Goal: Information Seeking & Learning: Find specific fact

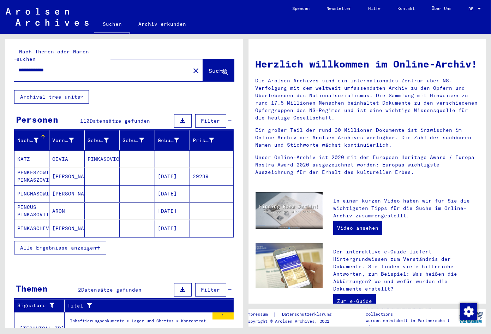
click at [29, 244] on span "Alle Ergebnisse anzeigen" at bounding box center [58, 247] width 76 height 6
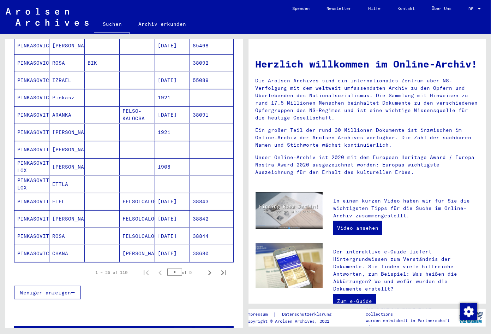
scroll to position [334, 0]
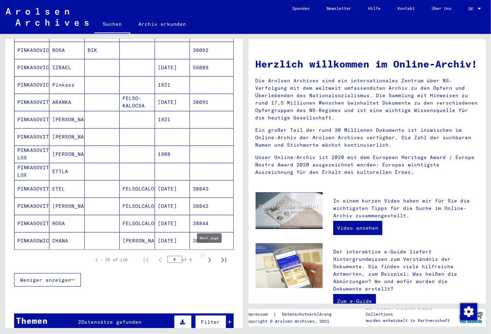
click at [212, 256] on icon "Next page" at bounding box center [210, 260] width 10 height 10
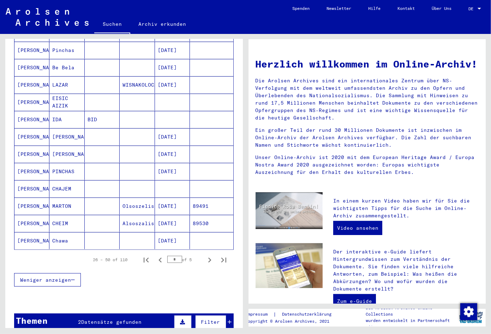
click at [211, 255] on icon "Next page" at bounding box center [210, 260] width 10 height 10
type input "*"
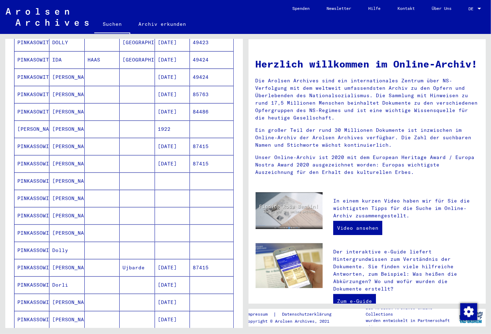
scroll to position [185, 0]
click at [168, 103] on mat-cell "[DATE]" at bounding box center [172, 111] width 35 height 17
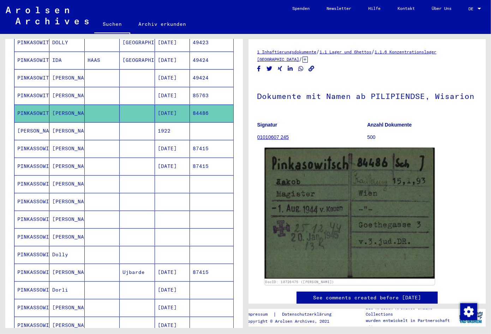
click at [336, 222] on img at bounding box center [350, 213] width 170 height 131
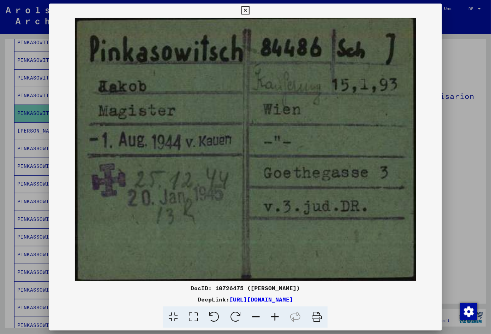
drag, startPoint x: 402, startPoint y: 304, endPoint x: 158, endPoint y: 297, distance: 244.5
click at [158, 297] on div "DocID: 10726475 ([PERSON_NAME]) DeepLink: [URL][DOMAIN_NAME]" at bounding box center [245, 306] width 393 height 44
copy link "[URL][DOMAIN_NAME]"
click at [278, 200] on img at bounding box center [245, 149] width 393 height 263
click at [250, 13] on icon at bounding box center [246, 10] width 8 height 8
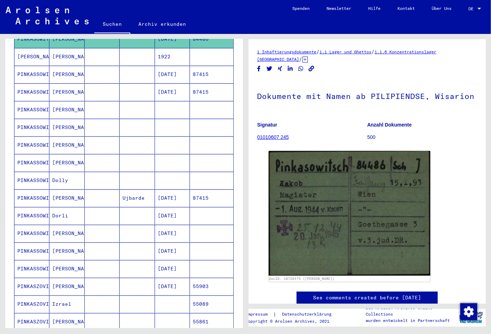
scroll to position [298, 0]
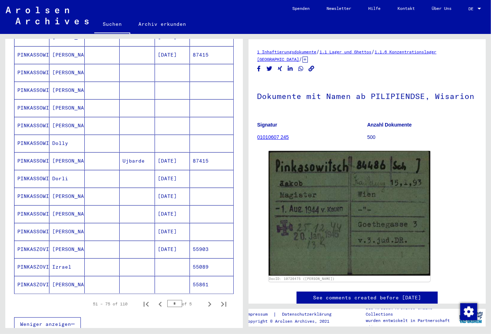
click at [176, 230] on mat-cell "[DATE]" at bounding box center [172, 231] width 35 height 17
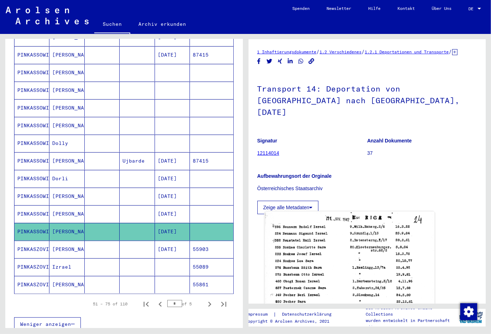
click at [354, 217] on img at bounding box center [350, 328] width 170 height 234
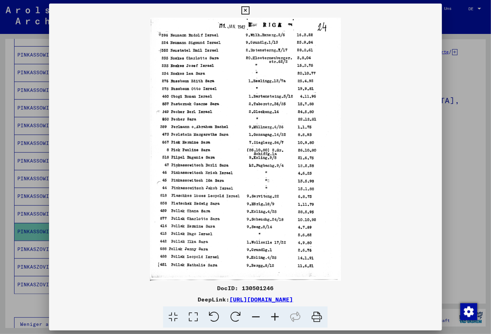
drag, startPoint x: 353, startPoint y: 299, endPoint x: 155, endPoint y: 302, distance: 197.5
click at [155, 302] on div "DeepLink: [URL][DOMAIN_NAME]" at bounding box center [245, 299] width 393 height 8
copy link "[URL][DOMAIN_NAME]"
click at [245, 68] on img at bounding box center [245, 149] width 393 height 263
click at [251, 123] on img at bounding box center [245, 149] width 393 height 263
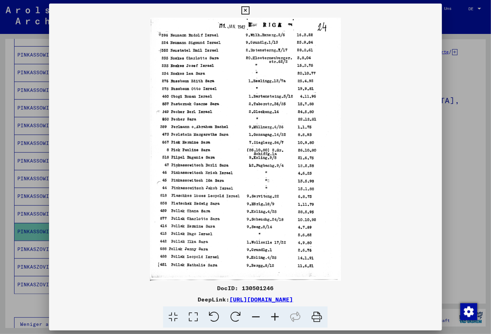
click at [385, 185] on img at bounding box center [245, 149] width 393 height 263
copy link "[URL][DOMAIN_NAME]"
click at [250, 12] on icon at bounding box center [246, 10] width 8 height 8
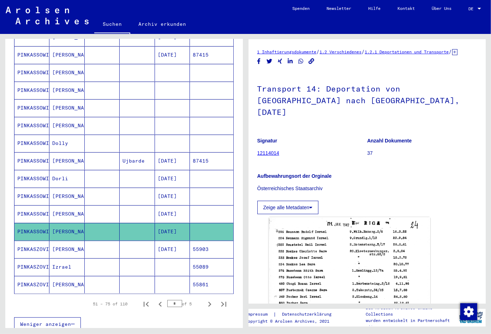
click at [178, 173] on mat-cell "[DATE]" at bounding box center [172, 178] width 35 height 17
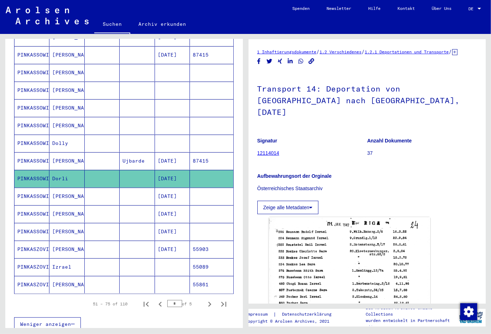
click at [174, 213] on mat-cell "[DATE]" at bounding box center [172, 213] width 35 height 17
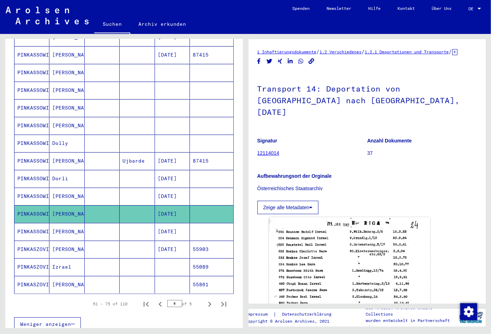
click at [174, 208] on mat-cell "[DATE]" at bounding box center [172, 213] width 35 height 17
click at [159, 124] on mat-cell at bounding box center [172, 125] width 35 height 17
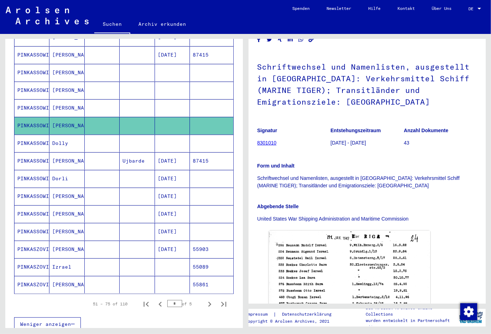
scroll to position [37, 0]
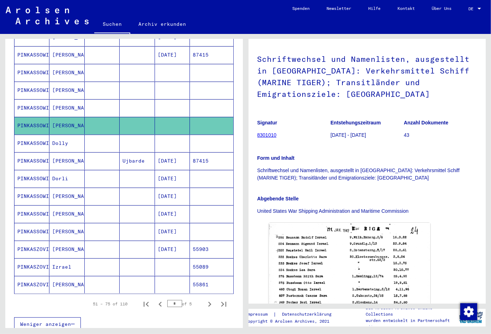
click at [157, 117] on mat-cell at bounding box center [172, 125] width 35 height 17
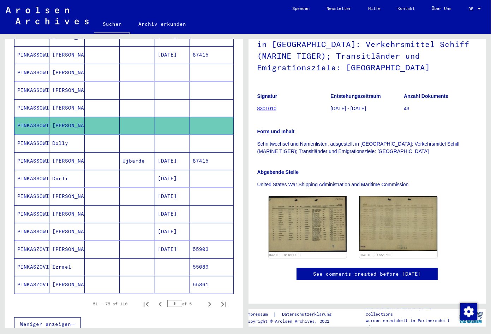
scroll to position [74, 0]
click at [320, 195] on img at bounding box center [308, 224] width 82 height 59
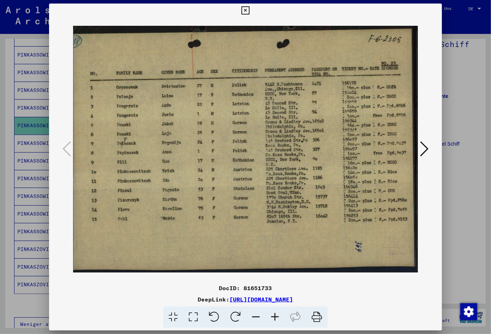
click at [277, 312] on icon at bounding box center [275, 317] width 19 height 22
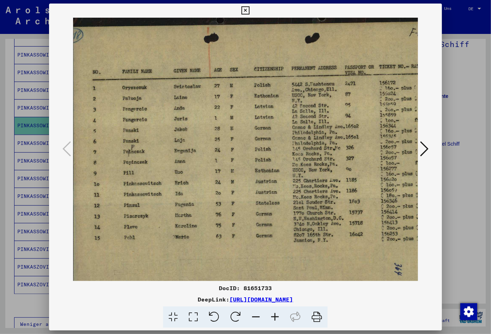
click at [277, 312] on icon at bounding box center [275, 317] width 19 height 22
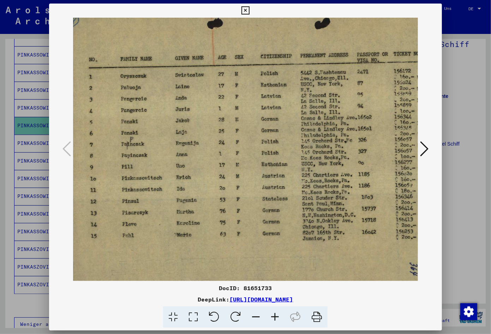
scroll to position [17, 0]
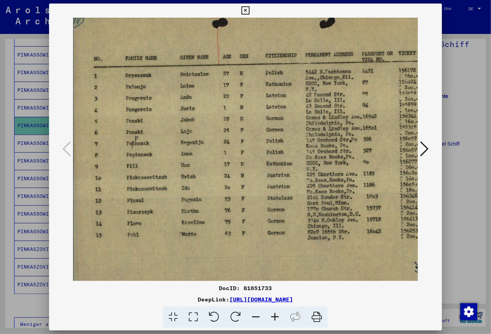
drag, startPoint x: 284, startPoint y: 231, endPoint x: 289, endPoint y: 216, distance: 16.0
click at [289, 216] on img at bounding box center [282, 150] width 418 height 298
drag, startPoint x: 381, startPoint y: 302, endPoint x: 158, endPoint y: 299, distance: 223.3
click at [158, 299] on div "DeepLink: [URL][DOMAIN_NAME]" at bounding box center [245, 299] width 393 height 8
copy link "[URL][DOMAIN_NAME]"
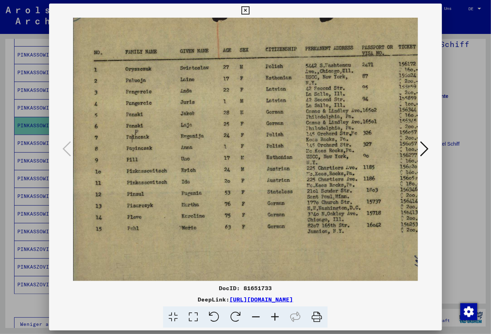
scroll to position [24, 0]
drag, startPoint x: 361, startPoint y: 218, endPoint x: 369, endPoint y: 211, distance: 11.0
click at [369, 211] on img at bounding box center [282, 143] width 418 height 298
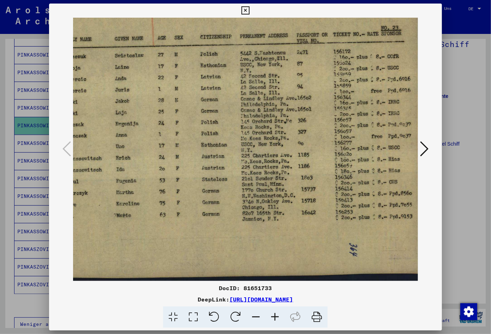
scroll to position [35, 63]
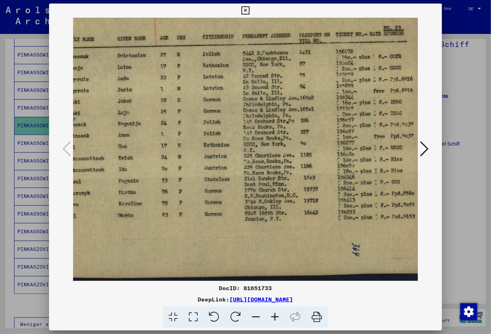
drag, startPoint x: 249, startPoint y: 194, endPoint x: 136, endPoint y: 142, distance: 124.5
click at [136, 142] on img at bounding box center [219, 131] width 418 height 298
drag, startPoint x: 440, startPoint y: 9, endPoint x: 439, endPoint y: 13, distance: 4.0
click at [250, 9] on icon at bounding box center [246, 10] width 8 height 8
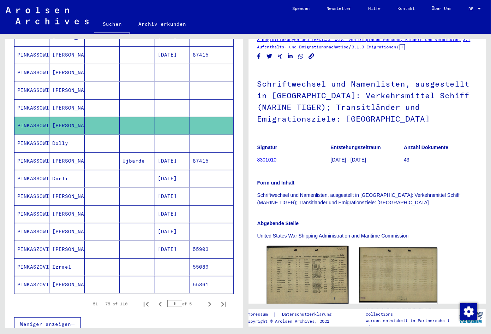
scroll to position [0, 0]
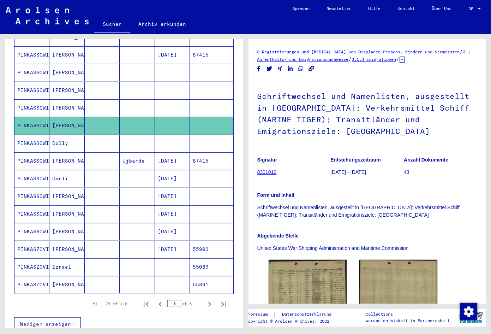
click at [251, 77] on yv-its-full-details "3 Registrierungen und [MEDICAL_DATA] von Displaced Persons, Kindern und Vermiss…" at bounding box center [368, 203] width 238 height 310
click at [150, 141] on mat-cell at bounding box center [137, 143] width 35 height 17
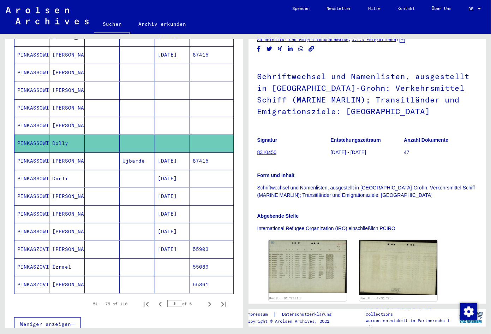
scroll to position [74, 0]
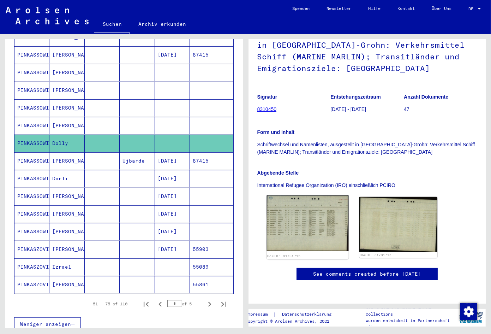
click at [302, 195] on img at bounding box center [308, 222] width 82 height 55
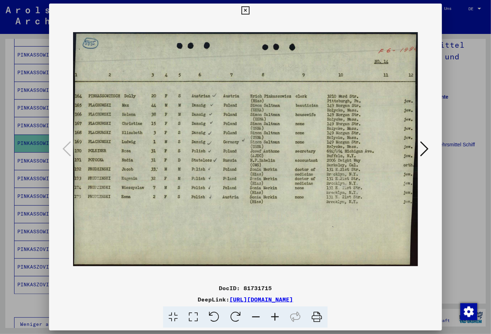
drag, startPoint x: 391, startPoint y: 293, endPoint x: 392, endPoint y: 301, distance: 7.5
click at [332, 292] on div "DocID: 81731715 DeepLink: [URL][DOMAIN_NAME]" at bounding box center [245, 306] width 393 height 44
drag, startPoint x: 386, startPoint y: 300, endPoint x: 155, endPoint y: 300, distance: 231.0
click at [155, 300] on div "DeepLink: [URL][DOMAIN_NAME]" at bounding box center [245, 299] width 393 height 8
copy div "[URL][DOMAIN_NAME]"
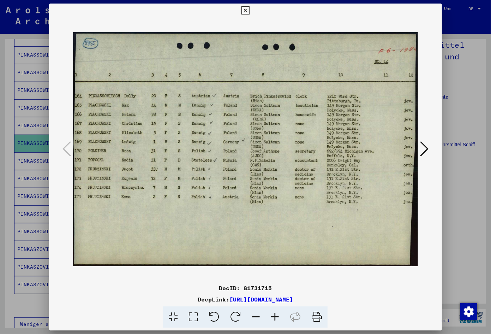
click at [249, 224] on img at bounding box center [245, 149] width 345 height 263
click at [250, 8] on icon at bounding box center [246, 10] width 8 height 8
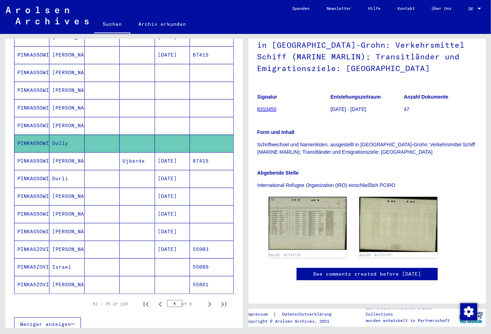
click at [131, 119] on mat-cell at bounding box center [137, 125] width 35 height 17
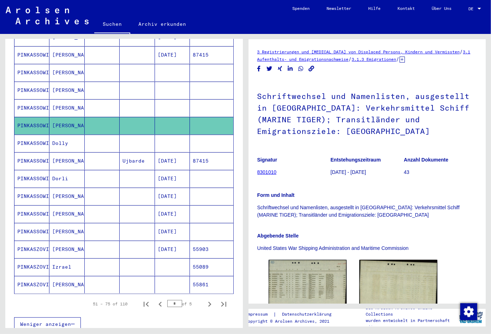
click at [141, 85] on mat-cell at bounding box center [137, 90] width 35 height 17
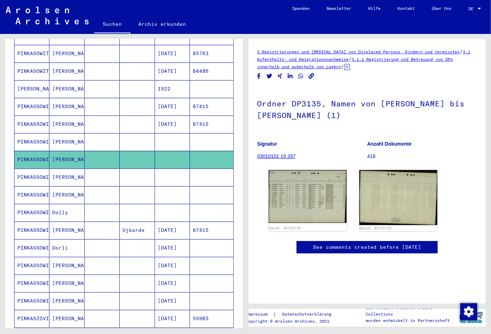
scroll to position [224, 0]
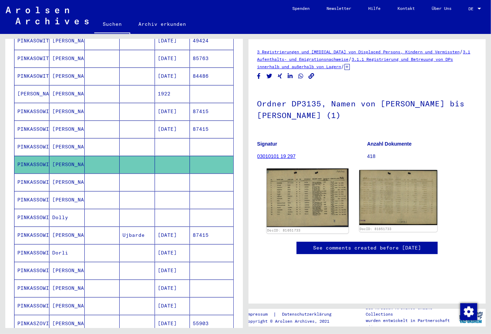
click at [296, 202] on img at bounding box center [308, 197] width 82 height 59
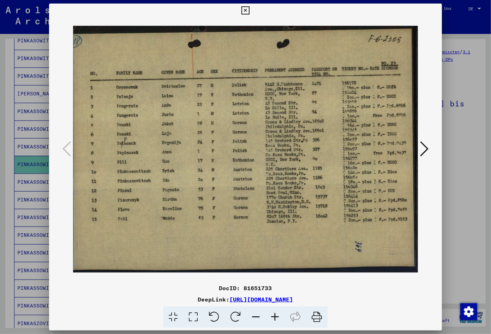
click at [250, 10] on icon at bounding box center [246, 10] width 8 height 8
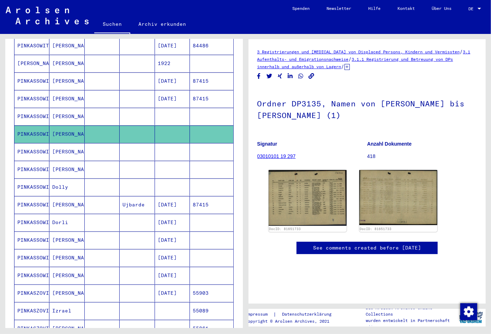
scroll to position [261, 0]
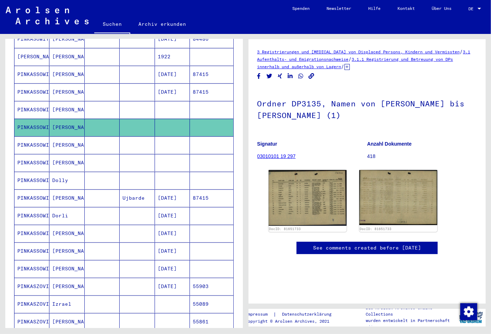
click at [162, 136] on mat-cell at bounding box center [172, 144] width 35 height 17
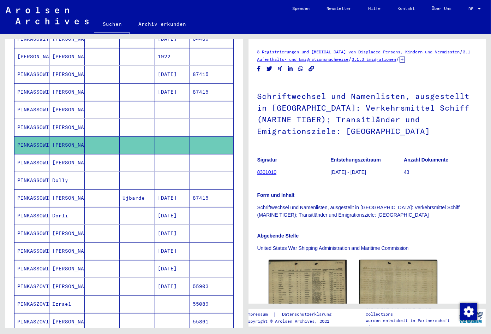
click at [164, 158] on mat-cell at bounding box center [172, 162] width 35 height 17
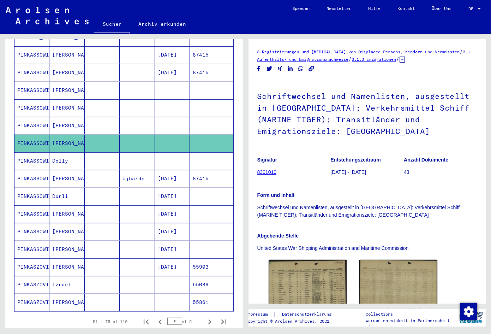
scroll to position [298, 0]
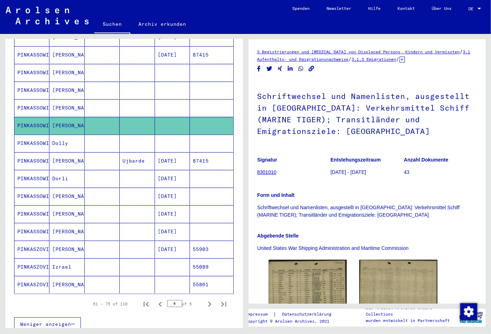
click at [169, 181] on mat-cell "[DATE]" at bounding box center [172, 178] width 35 height 17
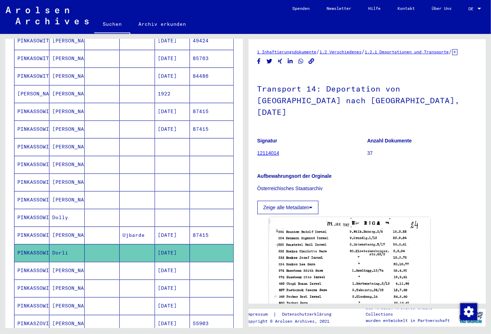
scroll to position [187, 0]
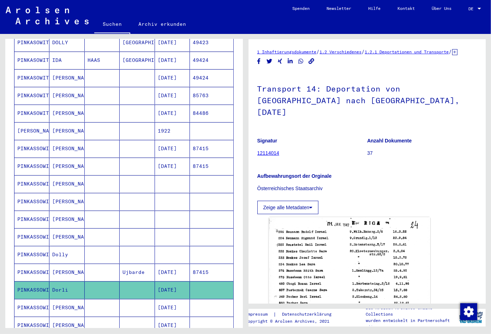
click at [420, 198] on div "Zeige alle Metadaten" at bounding box center [367, 205] width 220 height 17
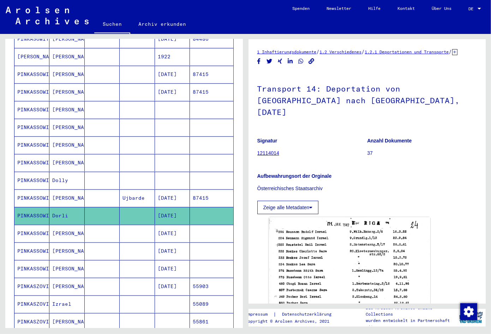
scroll to position [298, 0]
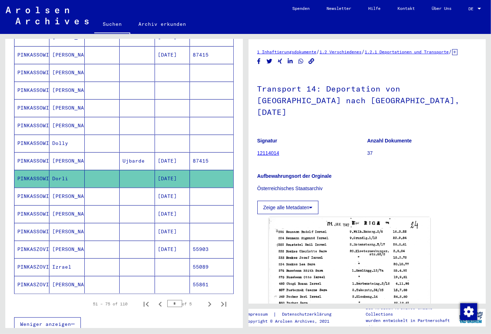
click at [173, 226] on mat-cell "[DATE]" at bounding box center [172, 231] width 35 height 17
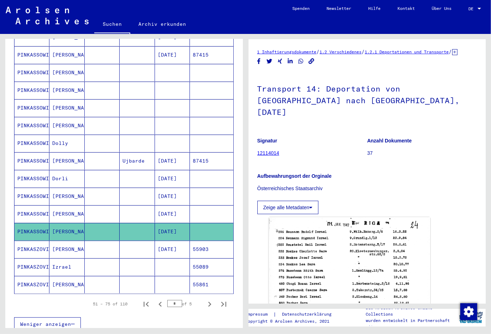
click at [175, 210] on mat-cell "[DATE]" at bounding box center [172, 213] width 35 height 17
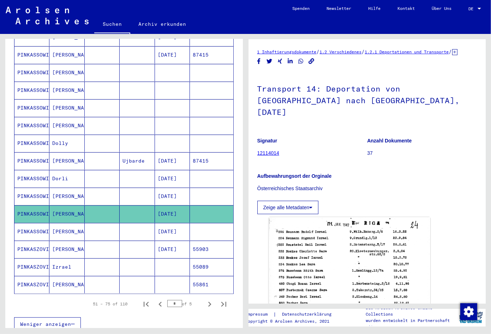
click at [174, 210] on mat-cell "[DATE]" at bounding box center [172, 213] width 35 height 17
click at [162, 175] on mat-cell "[DATE]" at bounding box center [172, 178] width 35 height 17
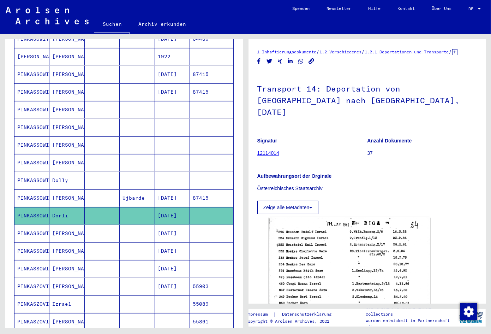
scroll to position [224, 0]
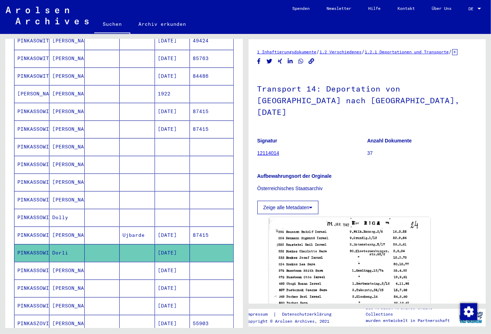
click at [167, 162] on mat-cell at bounding box center [172, 164] width 35 height 17
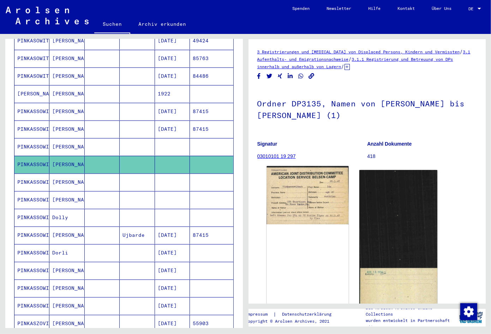
click at [299, 184] on img at bounding box center [308, 195] width 82 height 58
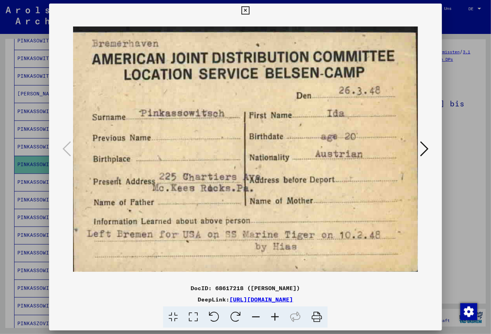
drag, startPoint x: 399, startPoint y: 303, endPoint x: 157, endPoint y: 300, distance: 242.3
click at [157, 300] on div "DeepLink: [URL][DOMAIN_NAME]" at bounding box center [245, 299] width 393 height 8
copy link "[URL][DOMAIN_NAME]"
